Goal: Information Seeking & Learning: Learn about a topic

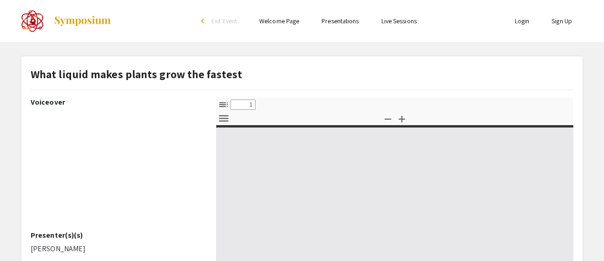
select select "custom"
type input "0"
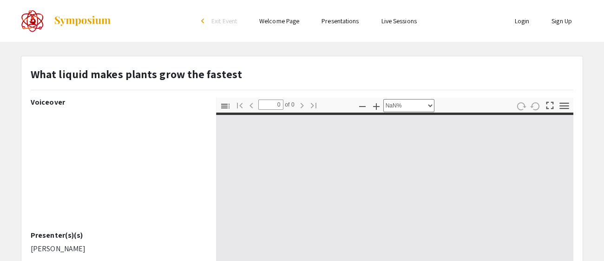
select select "auto"
type input "1"
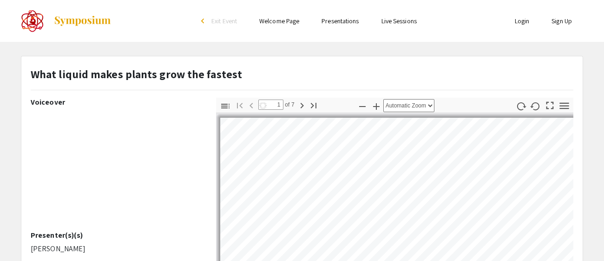
select select "auto"
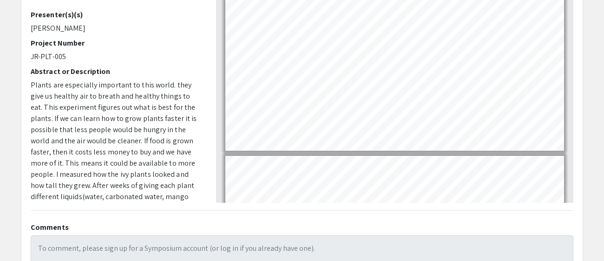
scroll to position [228, 0]
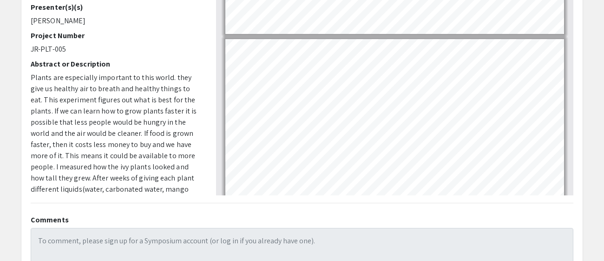
type input "1"
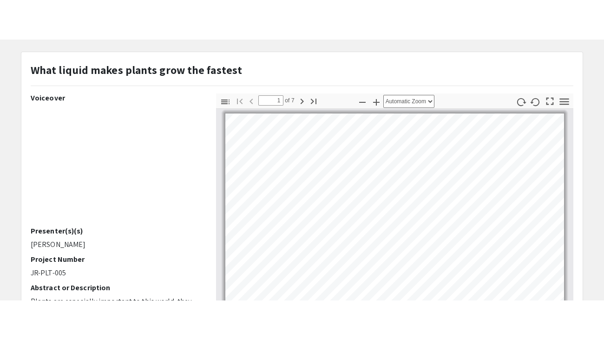
scroll to position [41, 0]
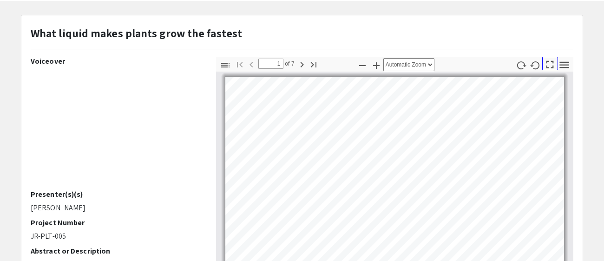
click at [550, 64] on icon "button" at bounding box center [550, 64] width 13 height 13
select select "page-fit"
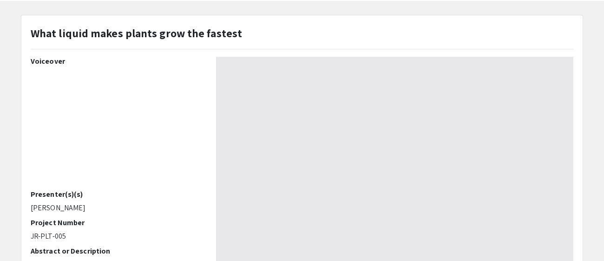
scroll to position [339, 0]
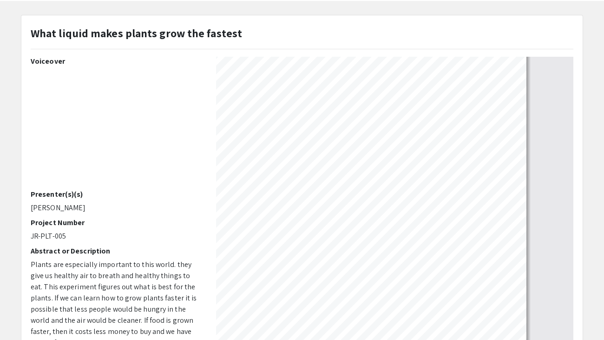
type input "4"
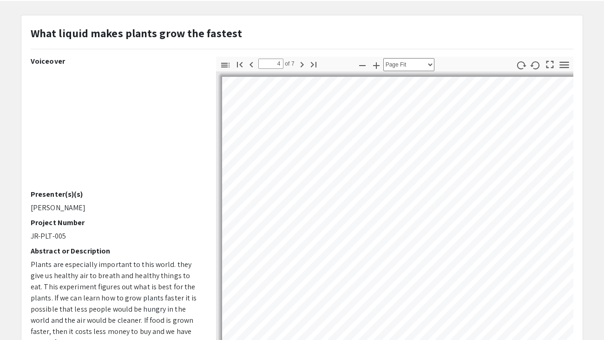
select select "auto"
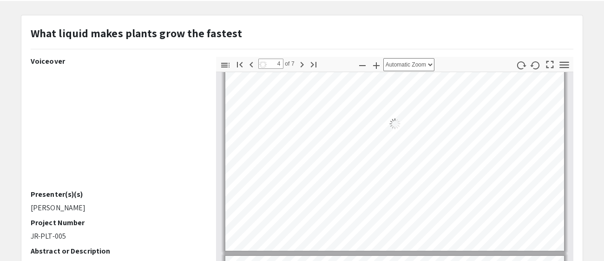
scroll to position [780, 0]
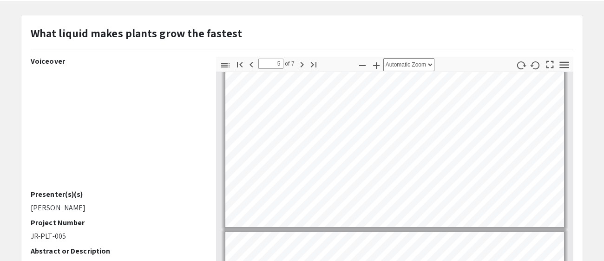
type input "4"
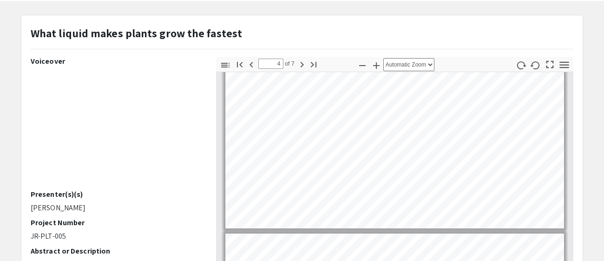
scroll to position [874, 0]
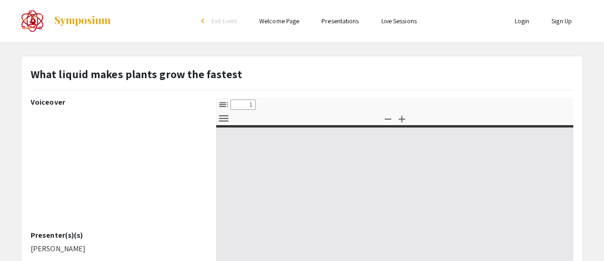
select select "custom"
type input "0"
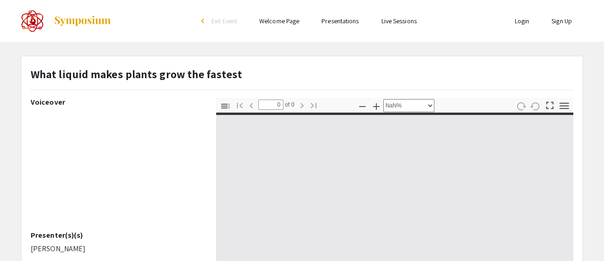
select select "auto"
type input "1"
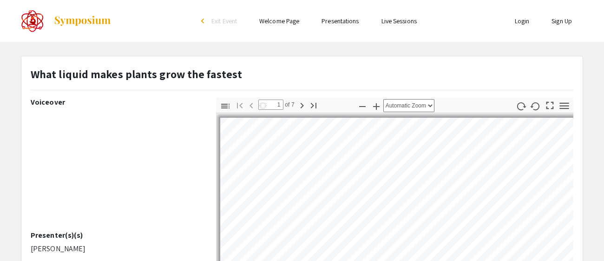
scroll to position [82, 0]
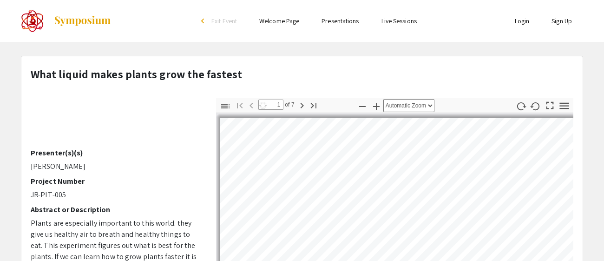
select select "auto"
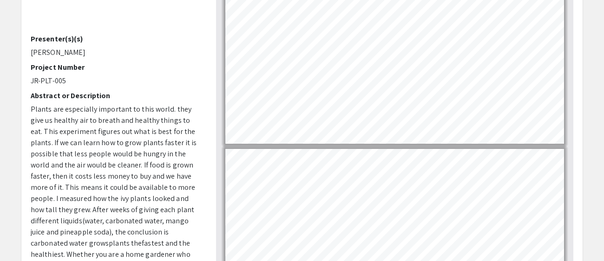
scroll to position [126, 0]
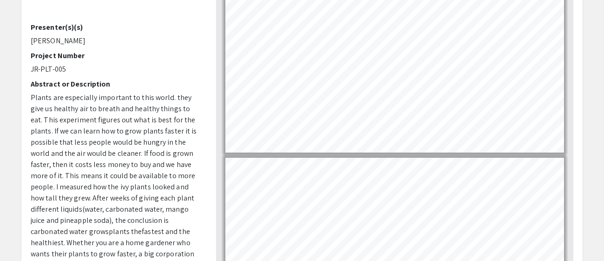
type input "4"
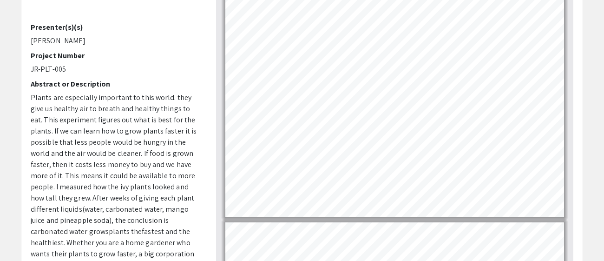
scroll to position [799, 0]
